Goal: Communication & Community: Connect with others

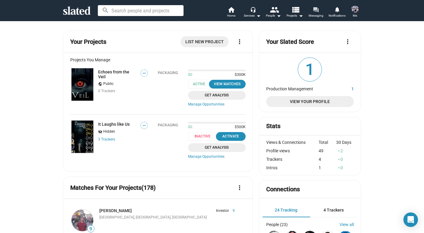
click at [315, 8] on mat-icon "forum" at bounding box center [316, 10] width 6 height 6
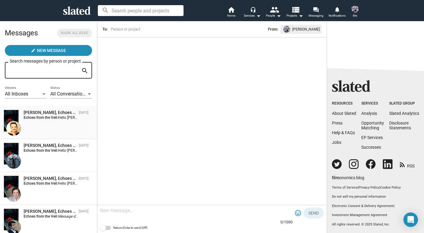
click at [39, 128] on div "[PERSON_NAME], Echoes from the Veil [DATE] Echoes from the Veil: Hello [PERSON_…" at bounding box center [49, 123] width 90 height 26
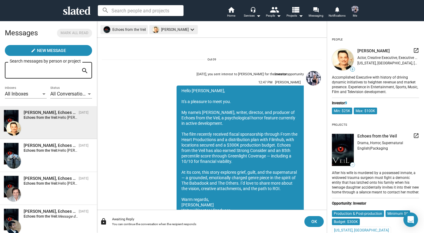
scroll to position [27, 0]
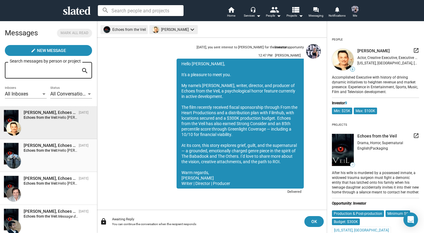
click at [42, 145] on div "[PERSON_NAME], Echoes from the Veil" at bounding box center [50, 146] width 53 height 6
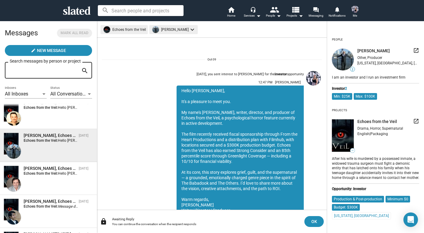
scroll to position [27, 0]
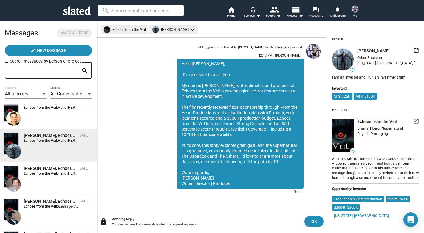
click at [48, 160] on span "[PERSON_NAME], Echoes from the Veil [DATE] Echoes from the Veil: Hello [PERSON_…" at bounding box center [48, 145] width 97 height 33
click at [47, 171] on div "[PERSON_NAME], Echoes from the Veil" at bounding box center [50, 169] width 53 height 6
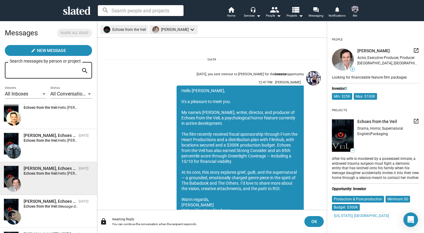
scroll to position [27, 0]
